Goal: Task Accomplishment & Management: Manage account settings

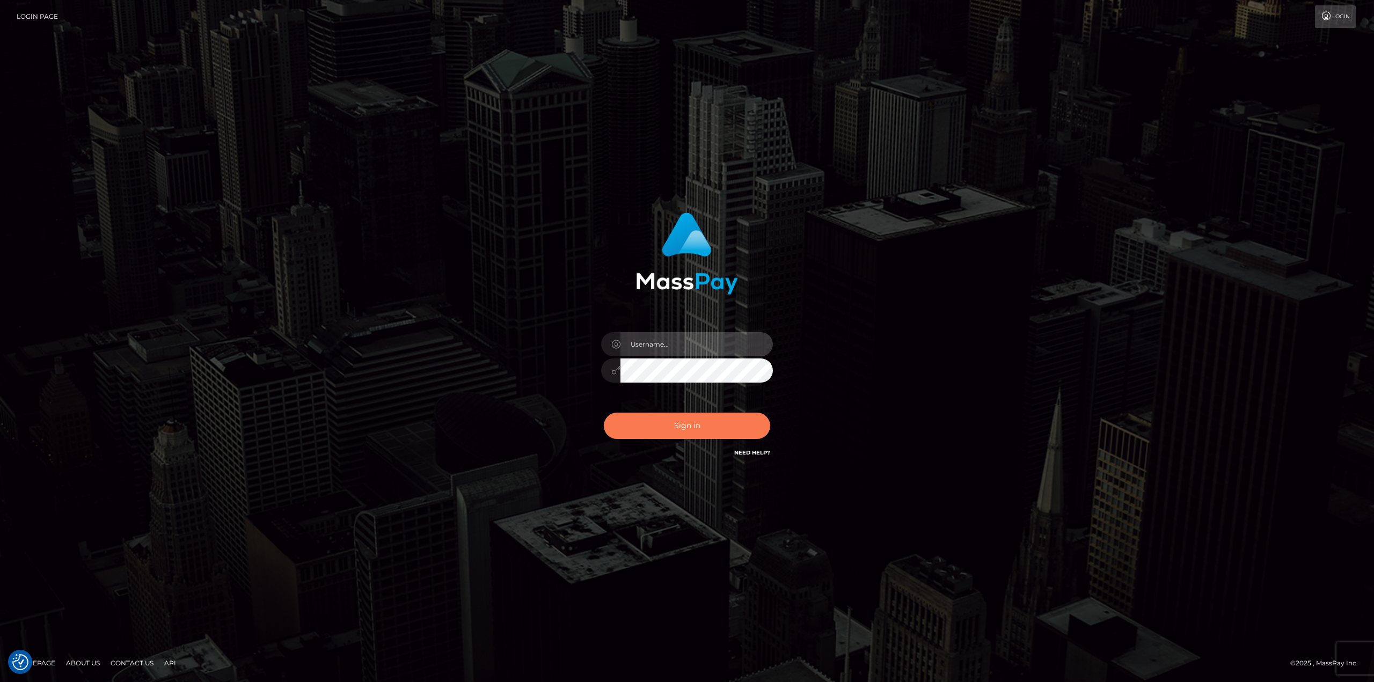
type input "[PERSON_NAME].[PERSON_NAME]"
click at [687, 424] on button "Sign in" at bounding box center [687, 426] width 166 height 26
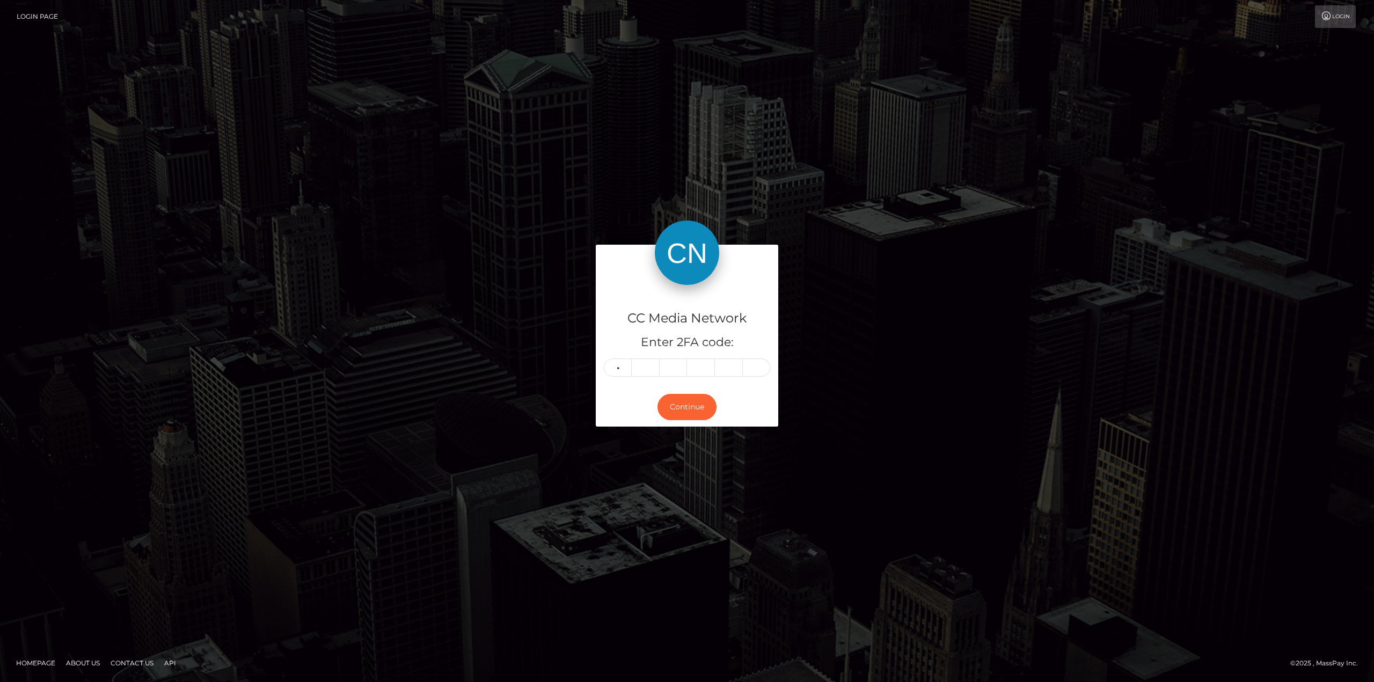
type input "0"
type input "9"
type input "1"
type input "4"
type input "1"
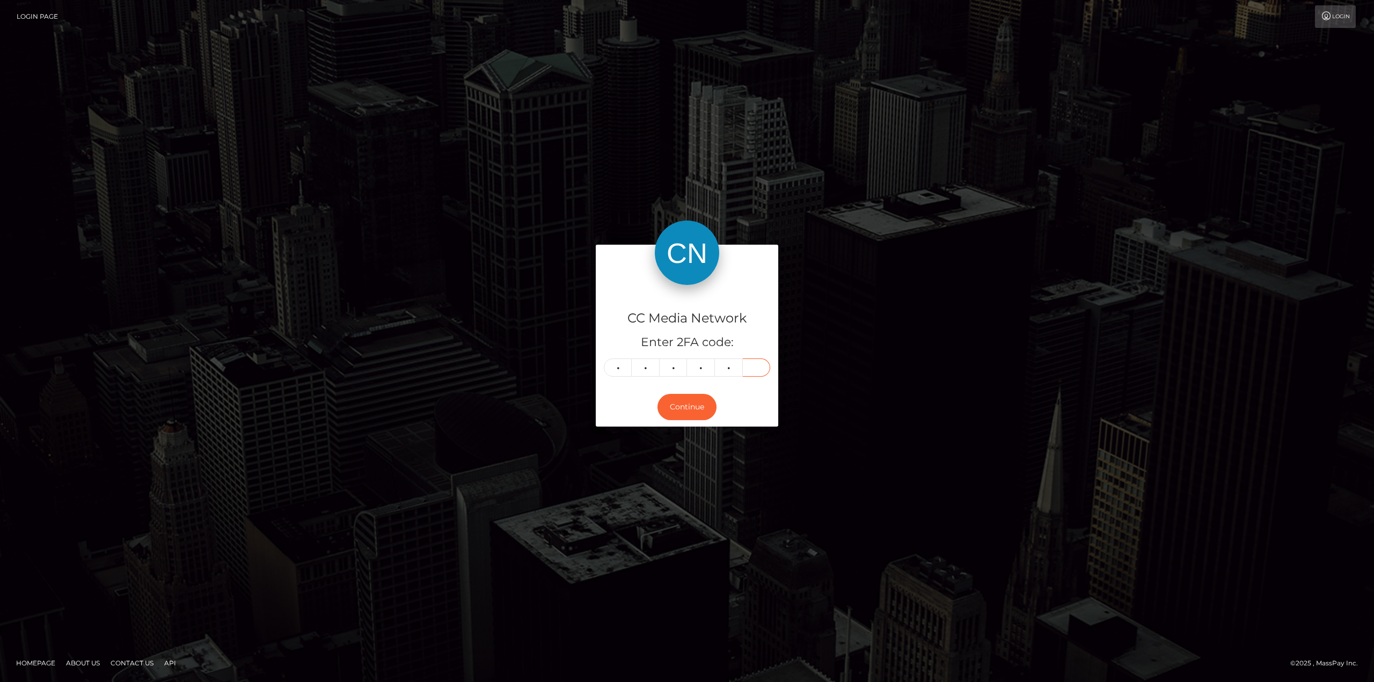
type input "4"
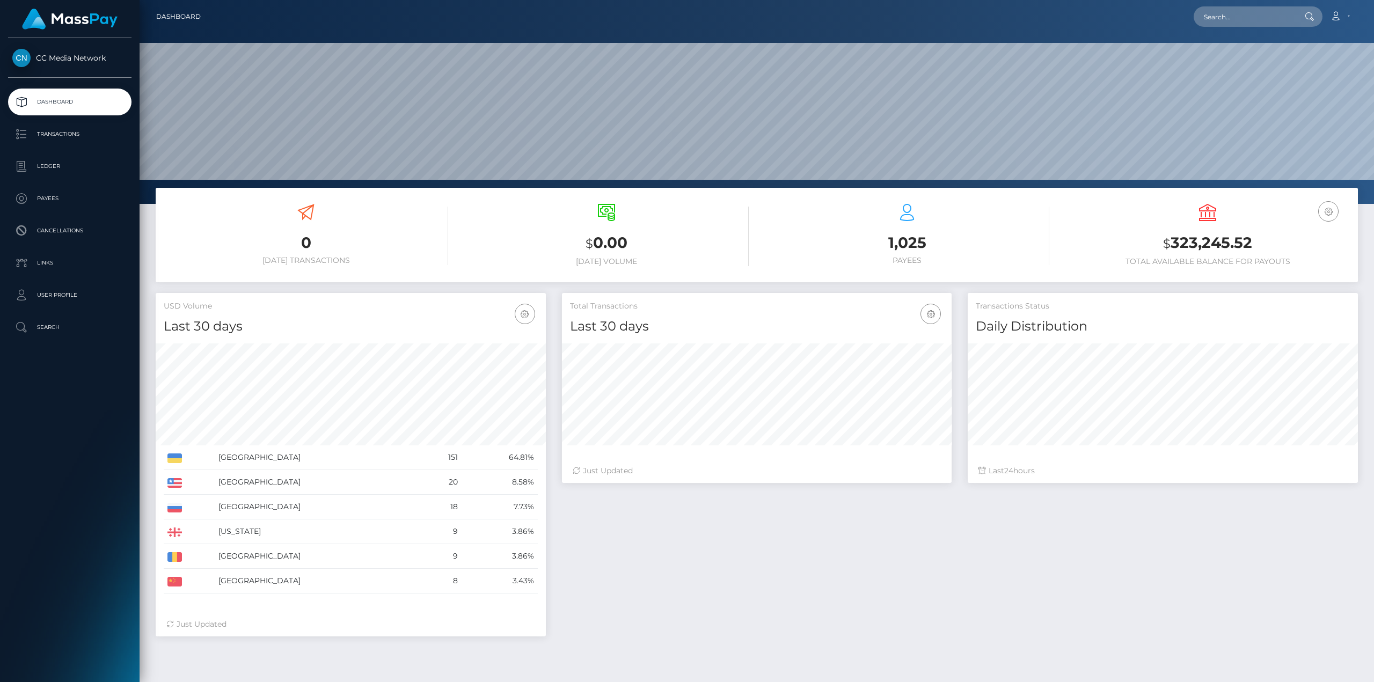
scroll to position [190, 390]
